Goal: Task Accomplishment & Management: Manage account settings

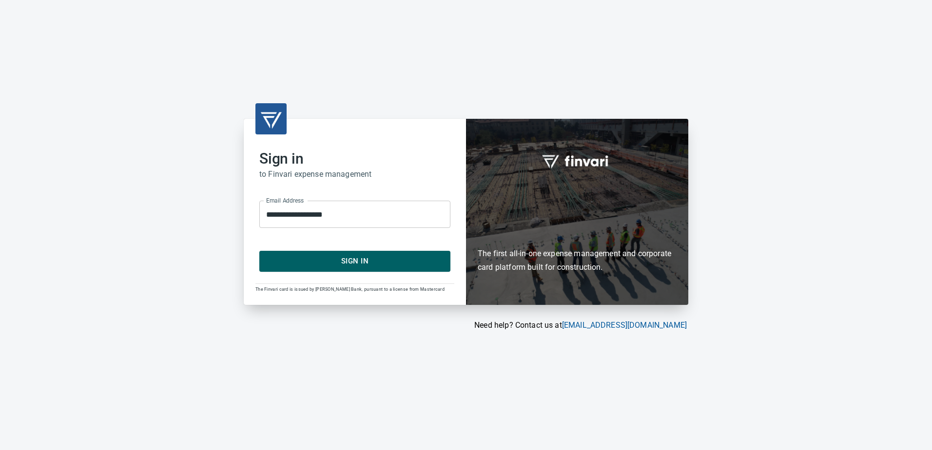
click at [368, 263] on span "Sign In" at bounding box center [355, 261] width 170 height 13
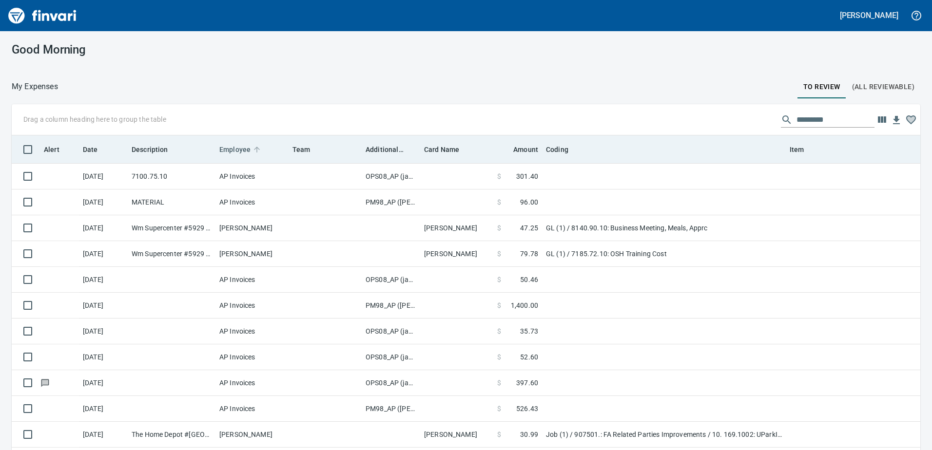
scroll to position [336, 894]
click at [377, 147] on span "Additional Reviewer" at bounding box center [384, 150] width 38 height 12
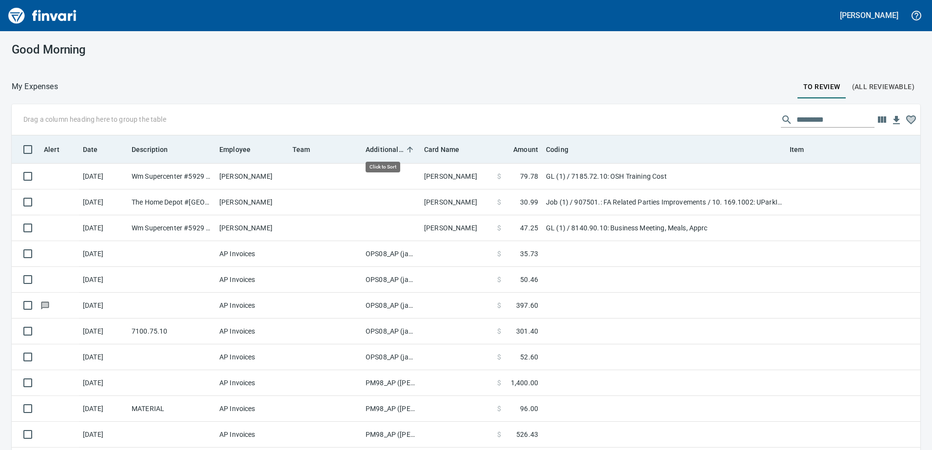
click at [377, 147] on span "Additional Reviewer" at bounding box center [384, 150] width 38 height 12
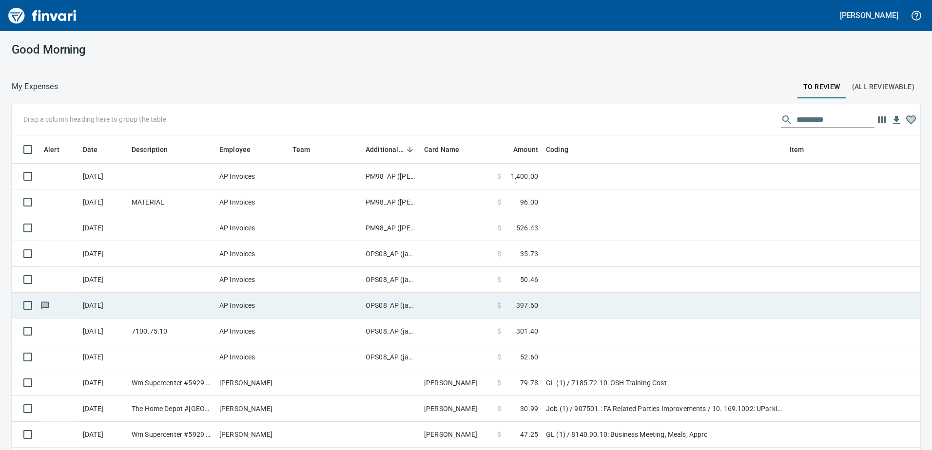
click at [382, 301] on td "OPS08_AP (janettep, samr)" at bounding box center [391, 306] width 58 height 26
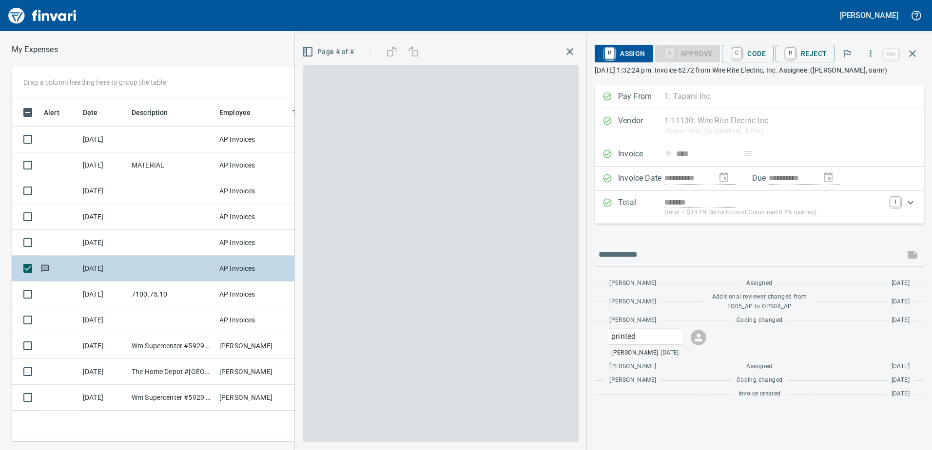
scroll to position [328, 650]
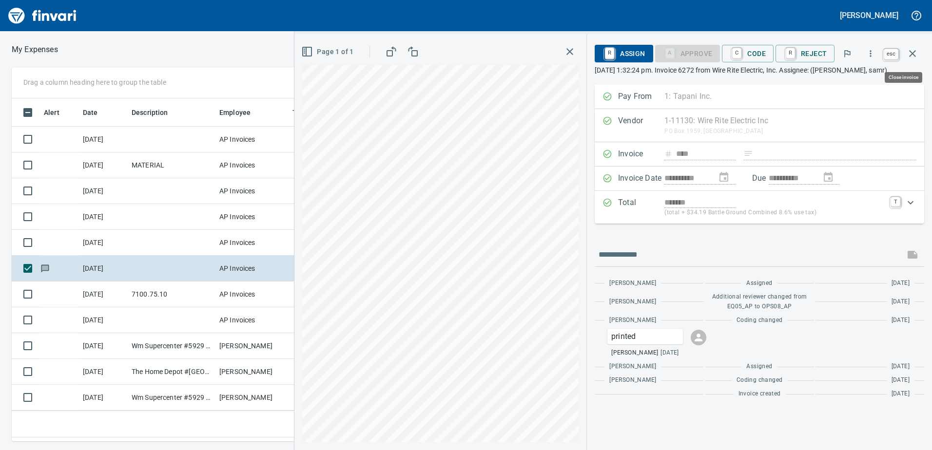
click at [912, 51] on icon "button" at bounding box center [912, 54] width 12 height 12
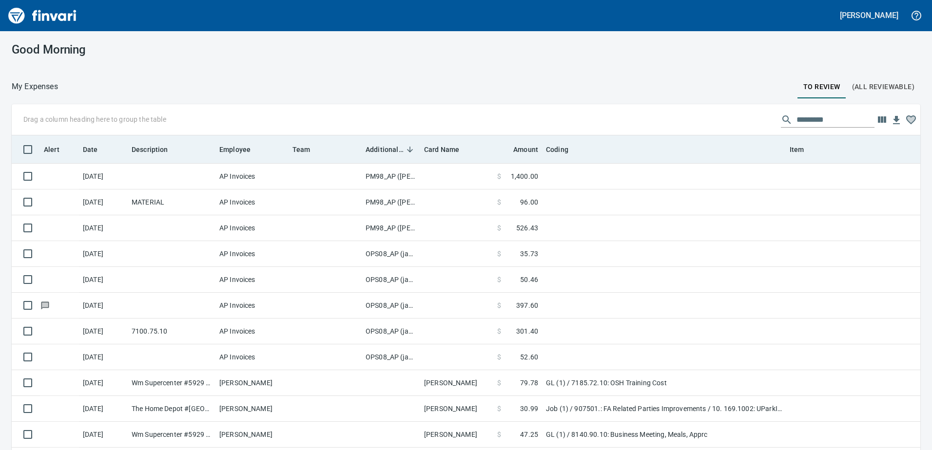
scroll to position [336, 894]
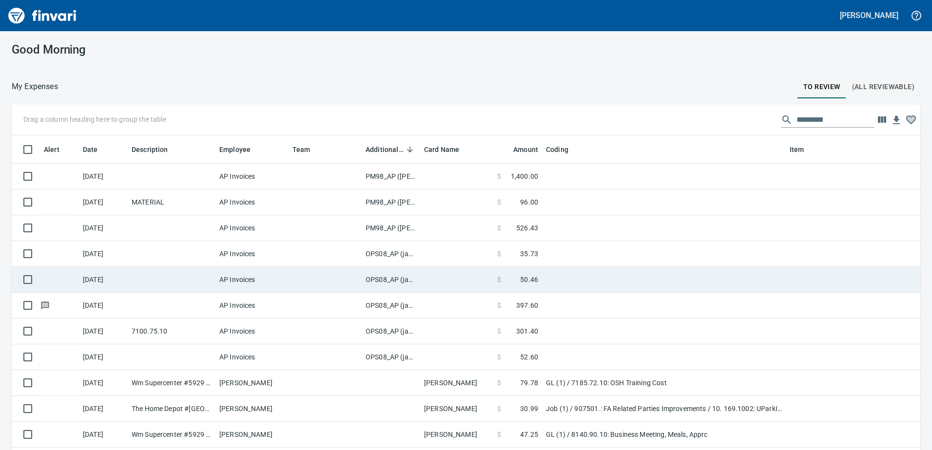
click at [389, 281] on td "OPS08_AP (janettep, samr)" at bounding box center [391, 280] width 58 height 26
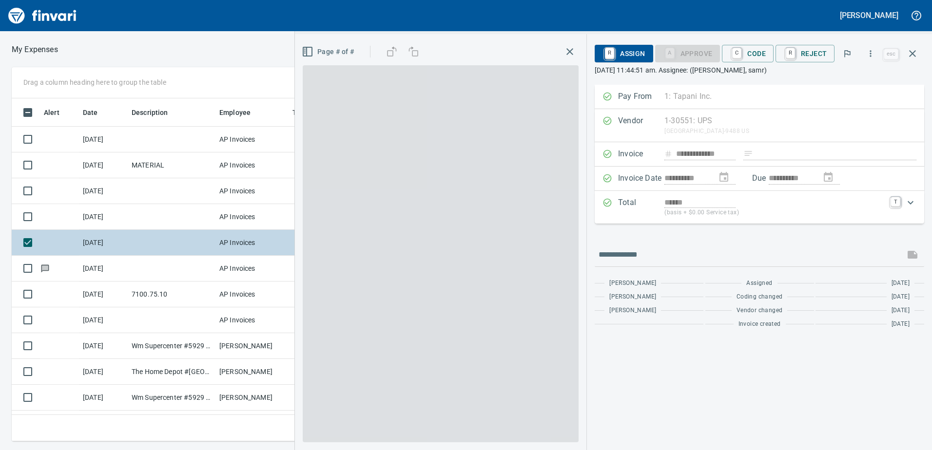
scroll to position [328, 650]
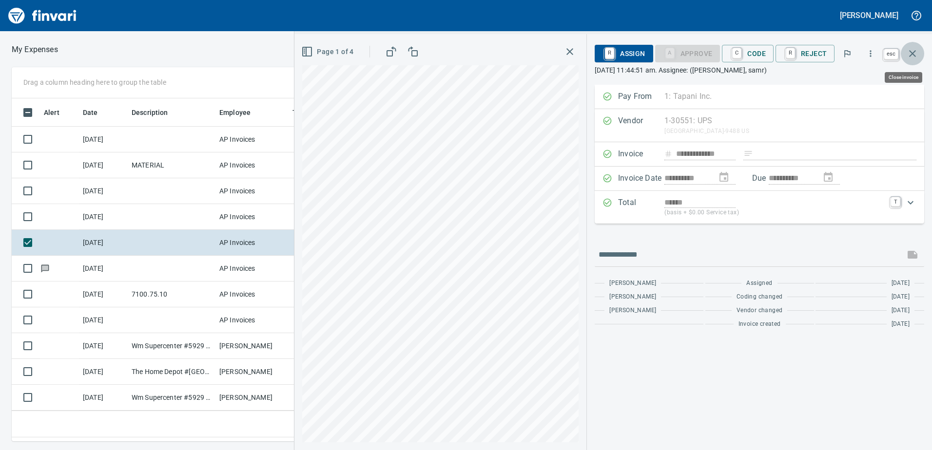
click at [915, 52] on icon "button" at bounding box center [912, 54] width 12 height 12
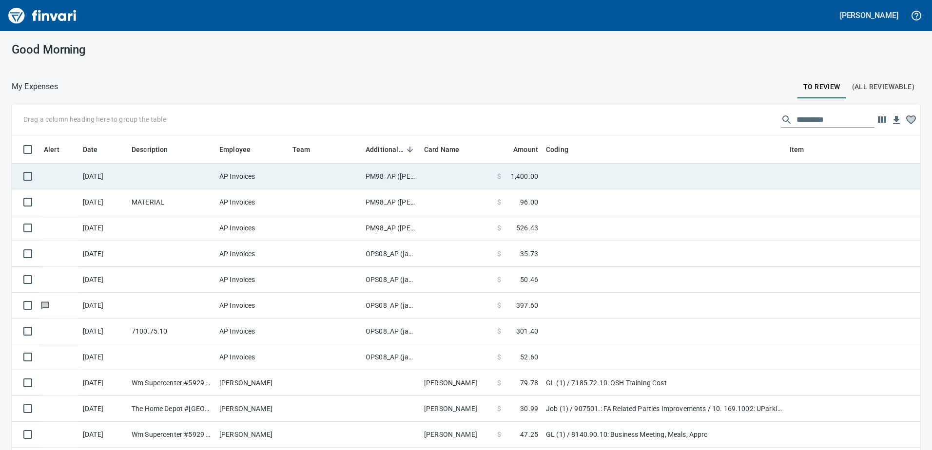
scroll to position [336, 894]
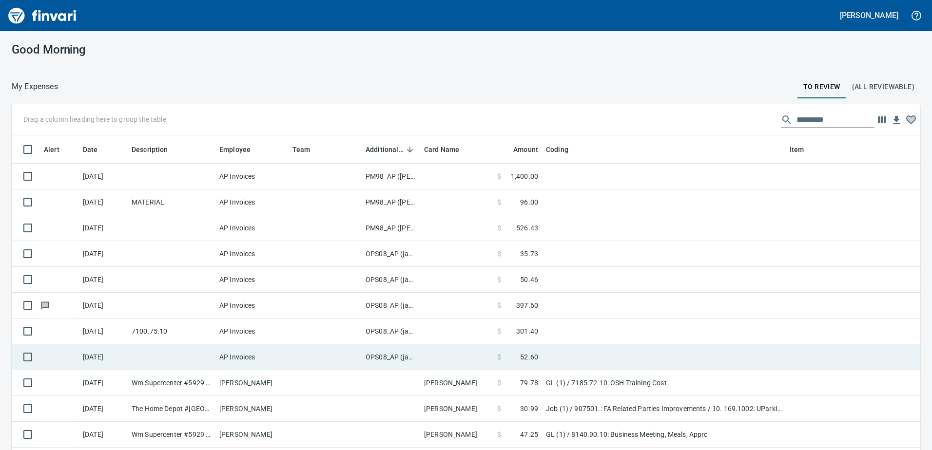
click at [389, 358] on td "OPS08_AP (janettep, samr)" at bounding box center [391, 358] width 58 height 26
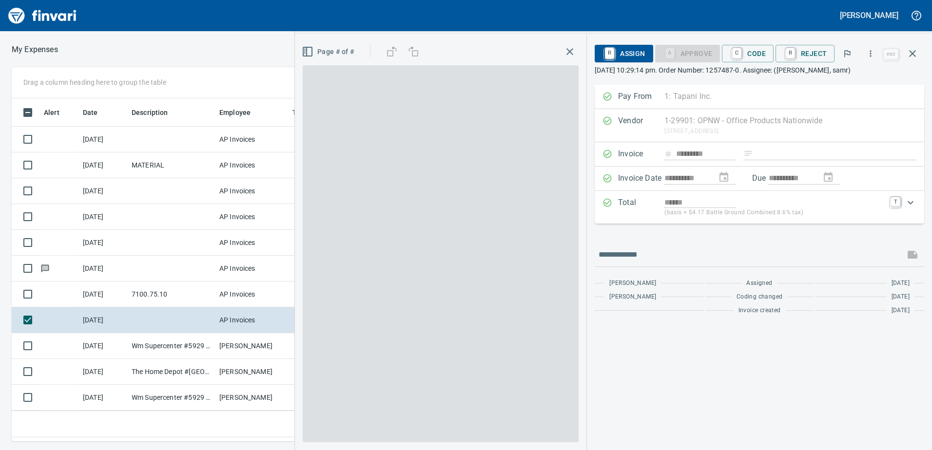
scroll to position [328, 650]
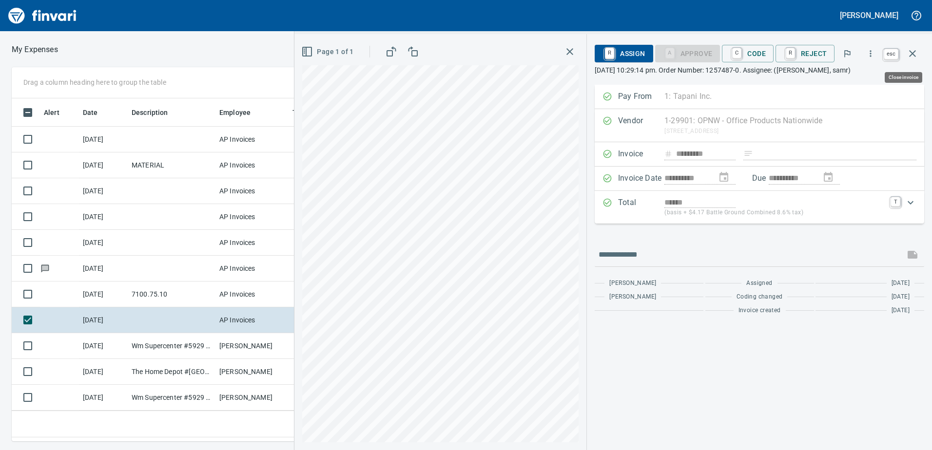
click at [913, 52] on icon "button" at bounding box center [912, 54] width 12 height 12
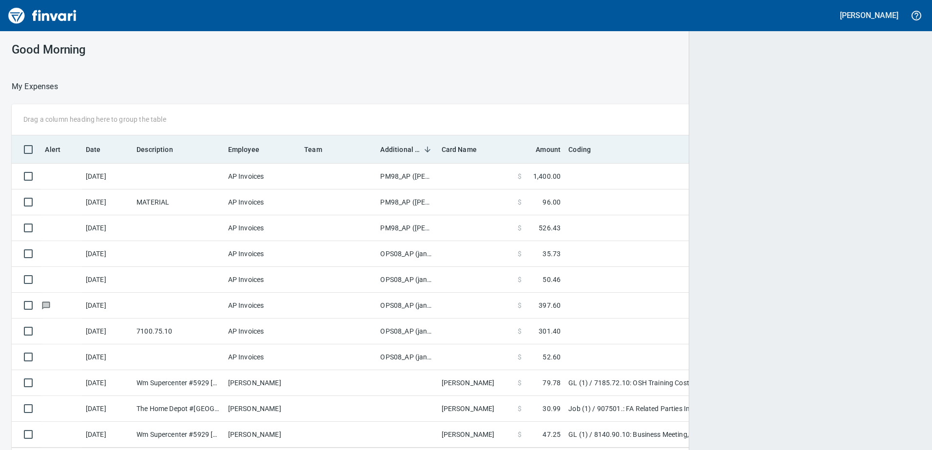
scroll to position [336, 892]
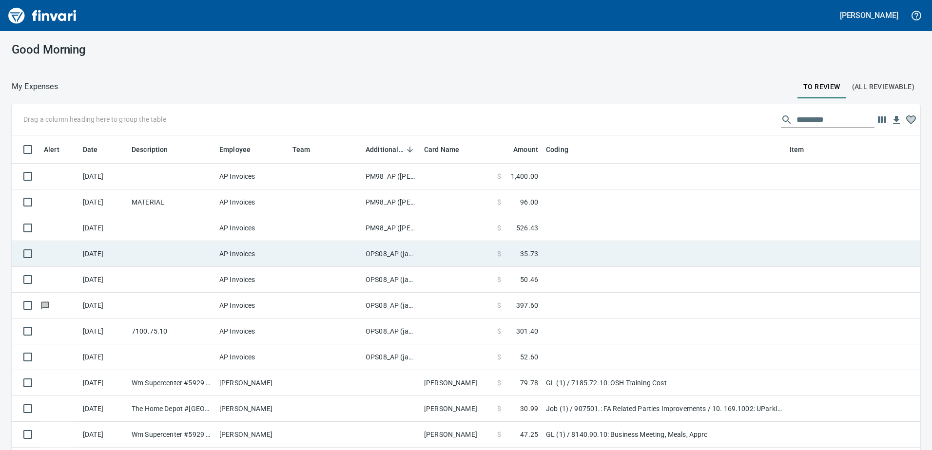
click at [382, 250] on td "OPS08_AP (janettep, samr)" at bounding box center [391, 254] width 58 height 26
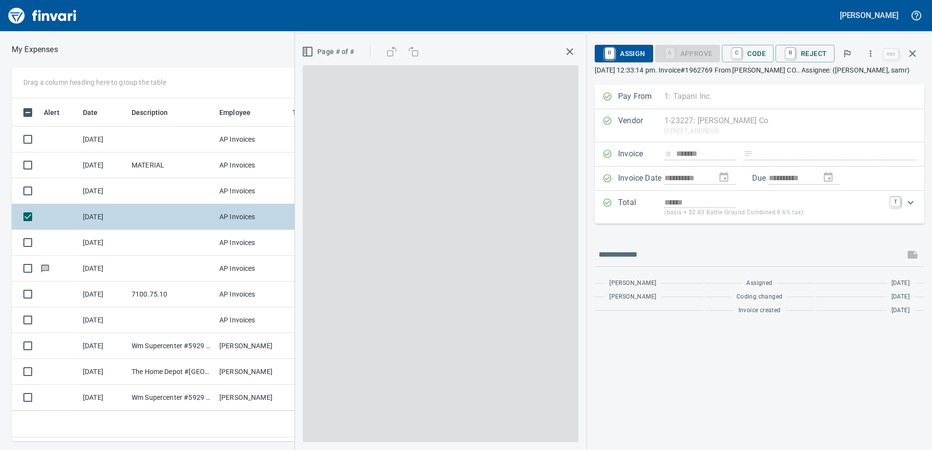
scroll to position [328, 650]
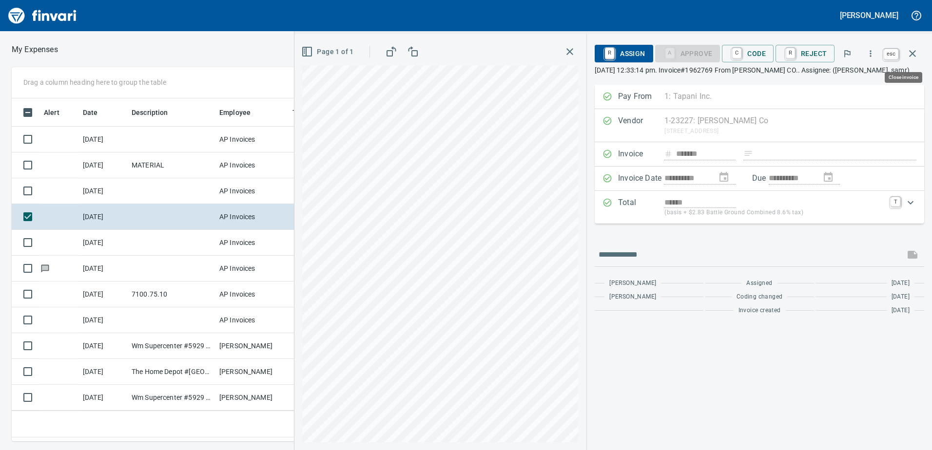
click at [914, 52] on icon "button" at bounding box center [912, 53] width 7 height 7
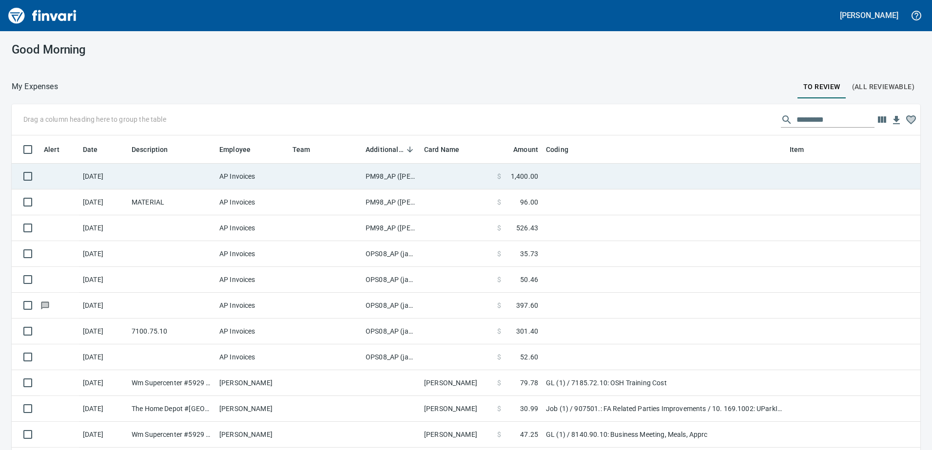
scroll to position [336, 894]
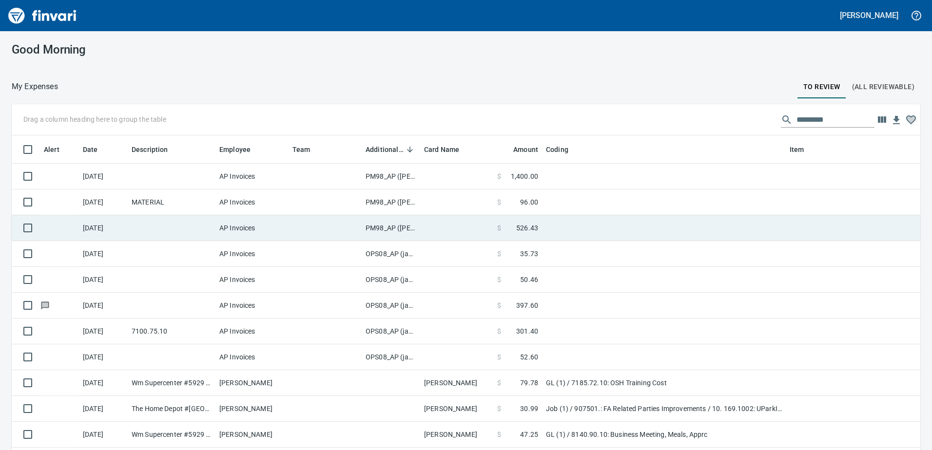
click at [384, 228] on td "PM98_AP (samr, shanet)" at bounding box center [391, 228] width 58 height 26
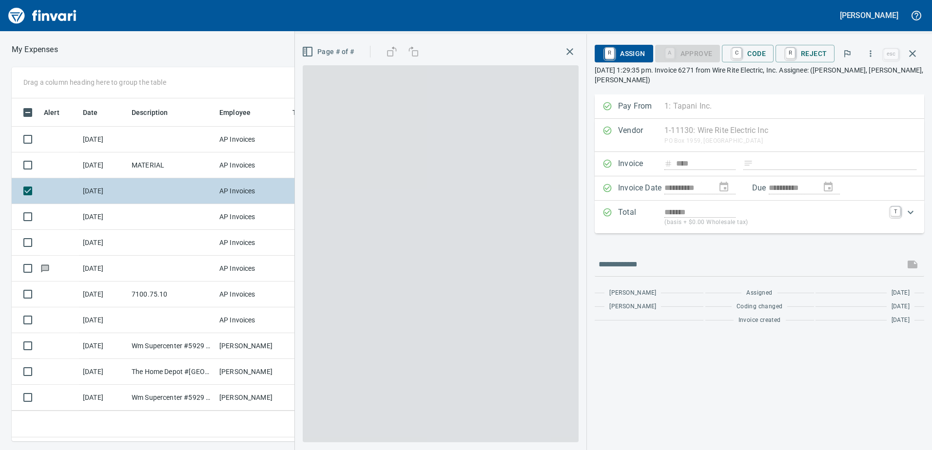
scroll to position [328, 650]
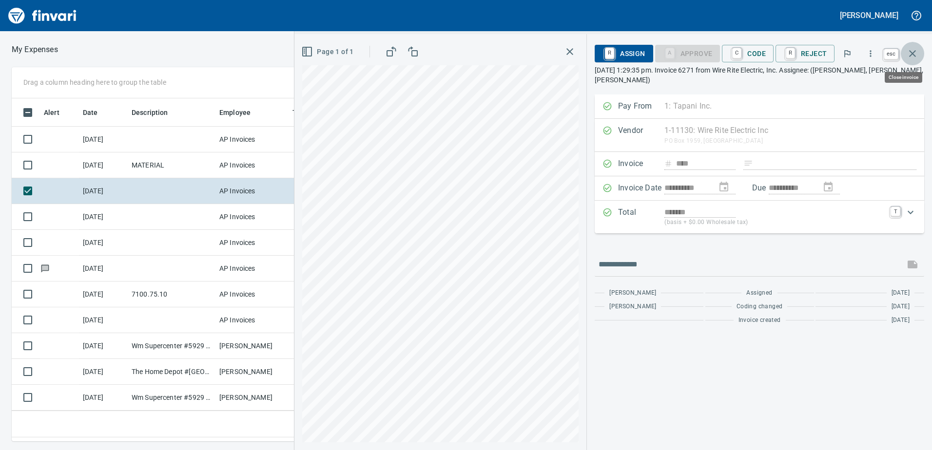
click at [916, 53] on icon "button" at bounding box center [912, 54] width 12 height 12
